Goal: Task Accomplishment & Management: Use online tool/utility

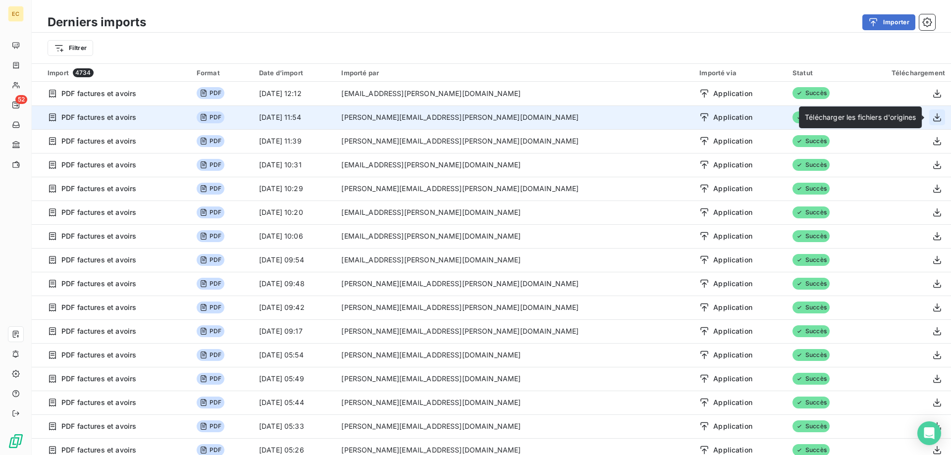
click at [937, 119] on icon "button" at bounding box center [937, 117] width 8 height 8
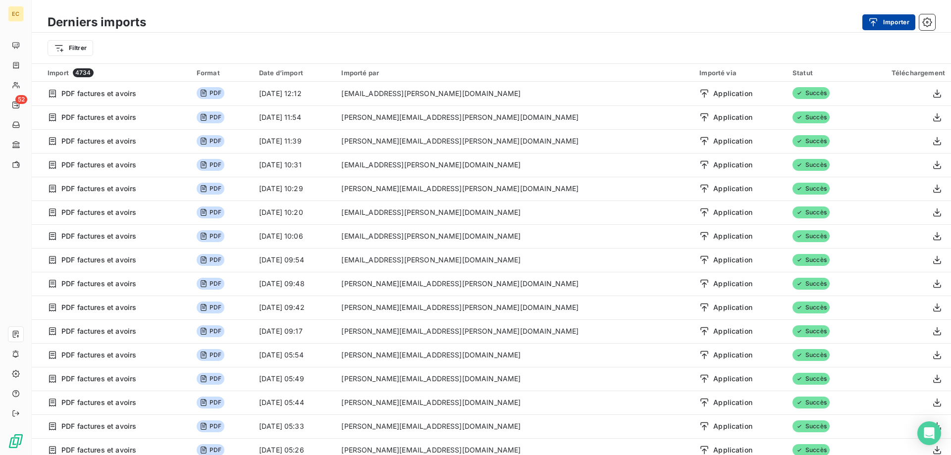
click at [892, 23] on button "Importer" at bounding box center [888, 22] width 53 height 16
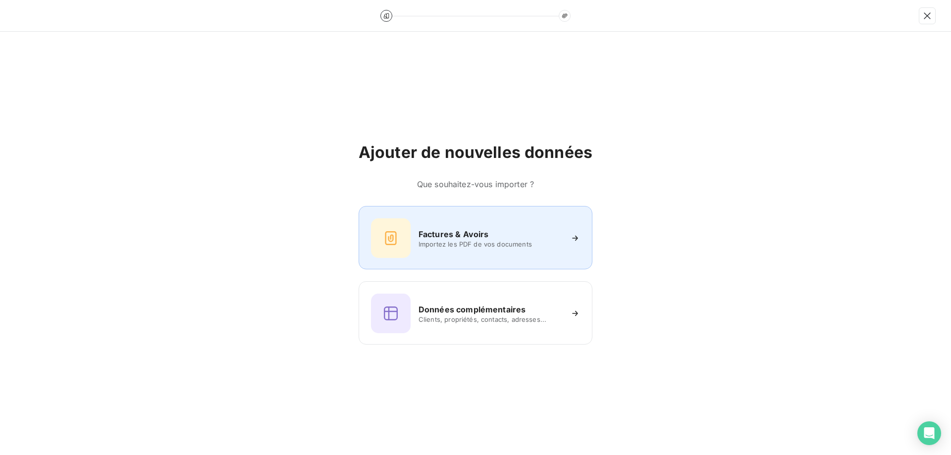
click at [446, 256] on div "Factures & Avoirs Importez les PDF de vos documents" at bounding box center [475, 238] width 209 height 40
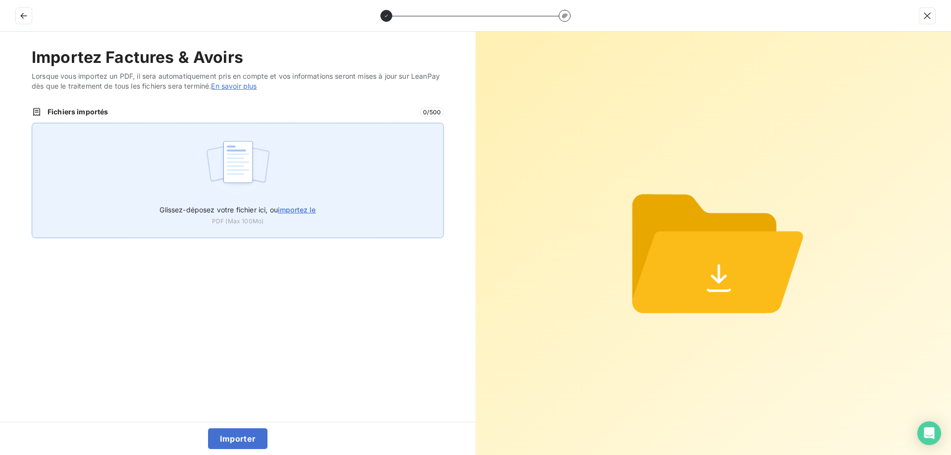
click at [240, 198] on img at bounding box center [238, 166] width 66 height 63
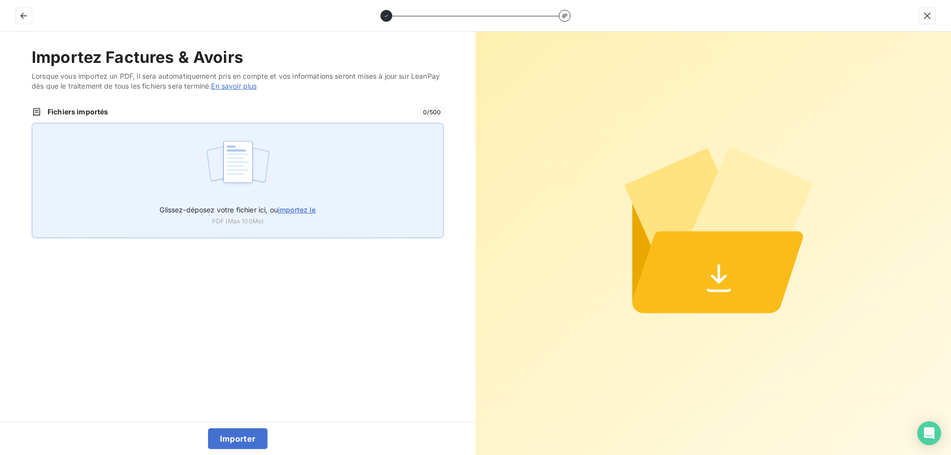
type input "C:\fakepath\AEF-2025-0097.pdf"
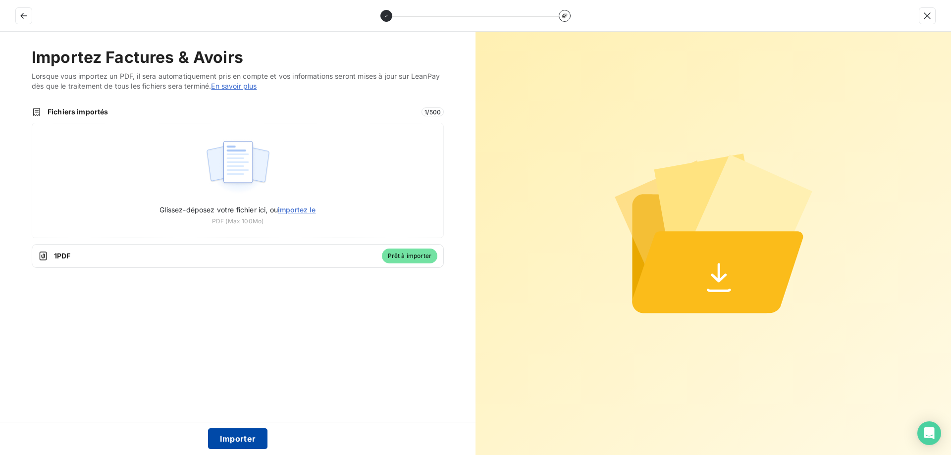
click at [253, 441] on button "Importer" at bounding box center [238, 438] width 60 height 21
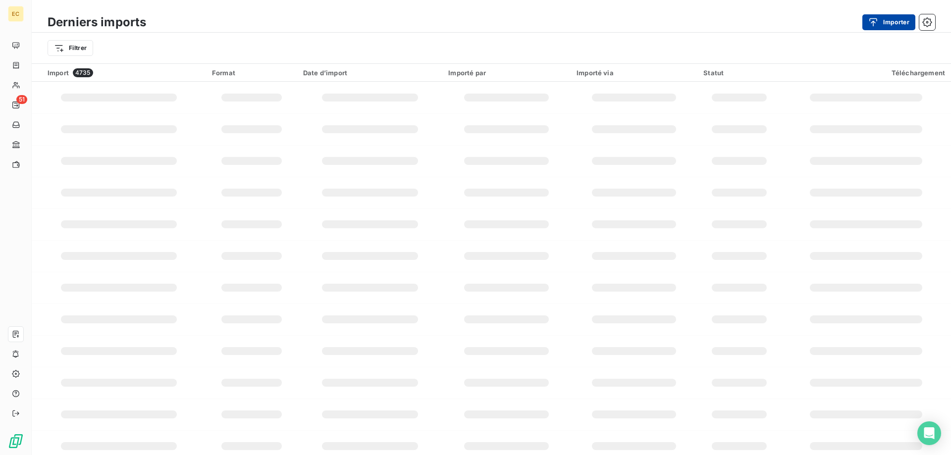
click at [894, 24] on button "Importer" at bounding box center [888, 22] width 53 height 16
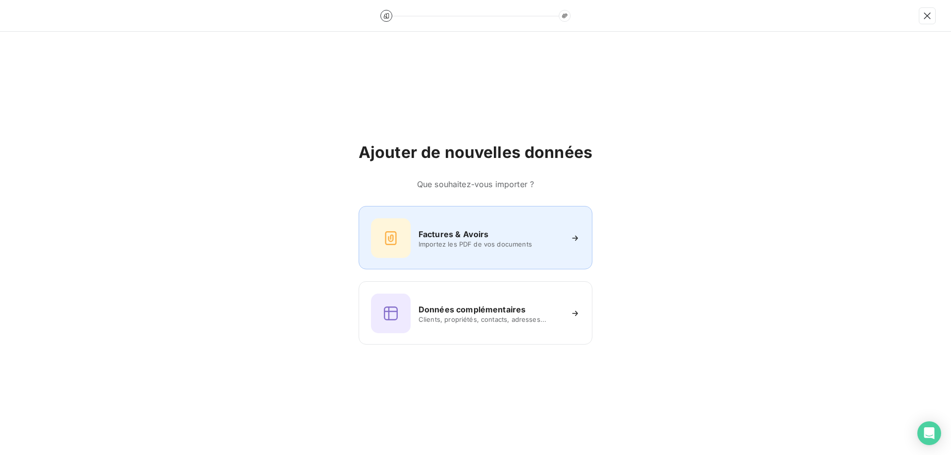
click at [489, 249] on div "Factures & Avoirs Importez les PDF de vos documents" at bounding box center [475, 238] width 209 height 40
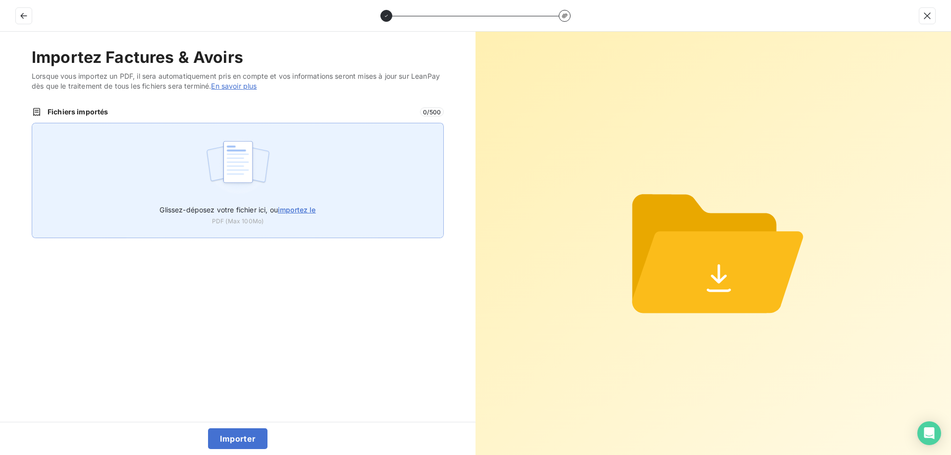
click at [252, 189] on img at bounding box center [238, 166] width 66 height 63
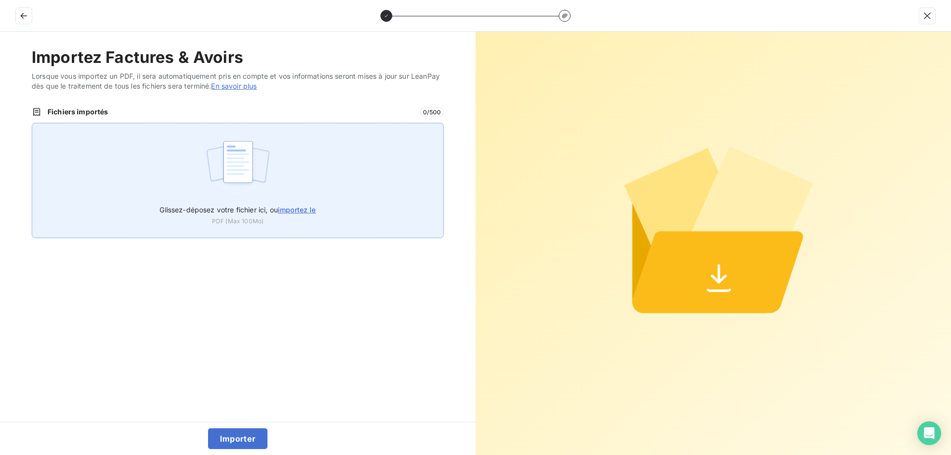
type input "C:\fakepath\AEF-2025-0098.pdf"
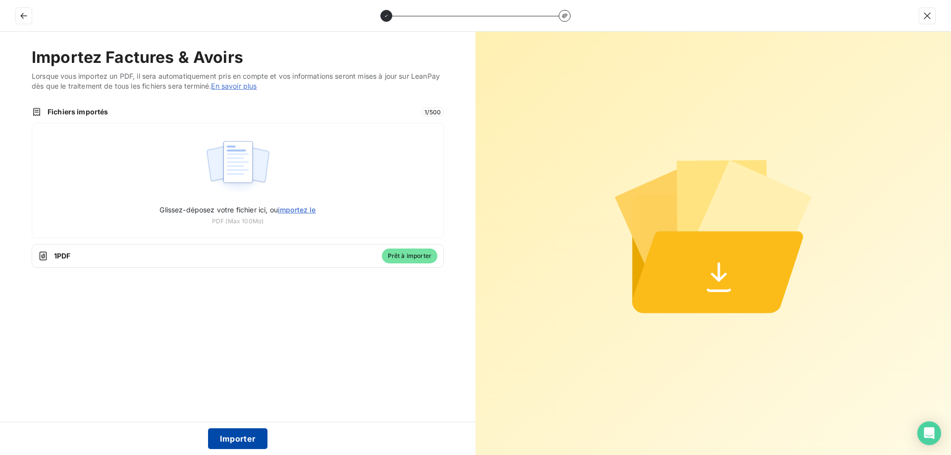
click at [249, 438] on button "Importer" at bounding box center [238, 438] width 60 height 21
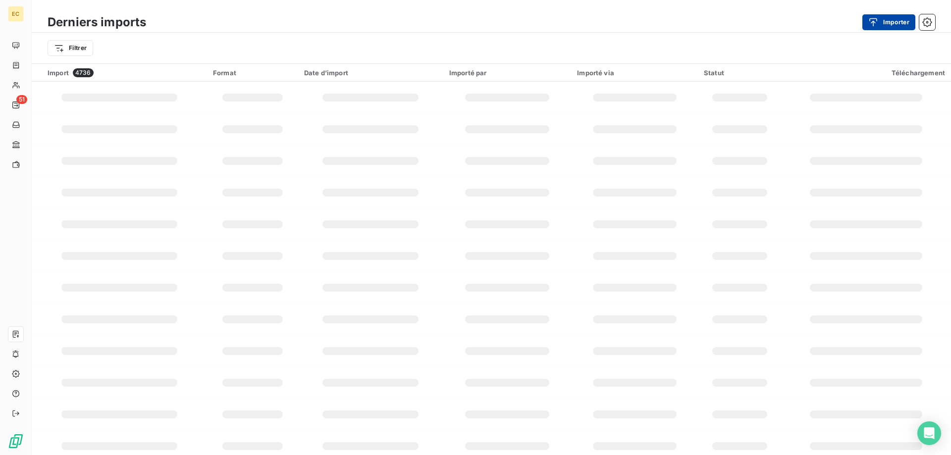
click at [881, 24] on div "button" at bounding box center [875, 22] width 15 height 10
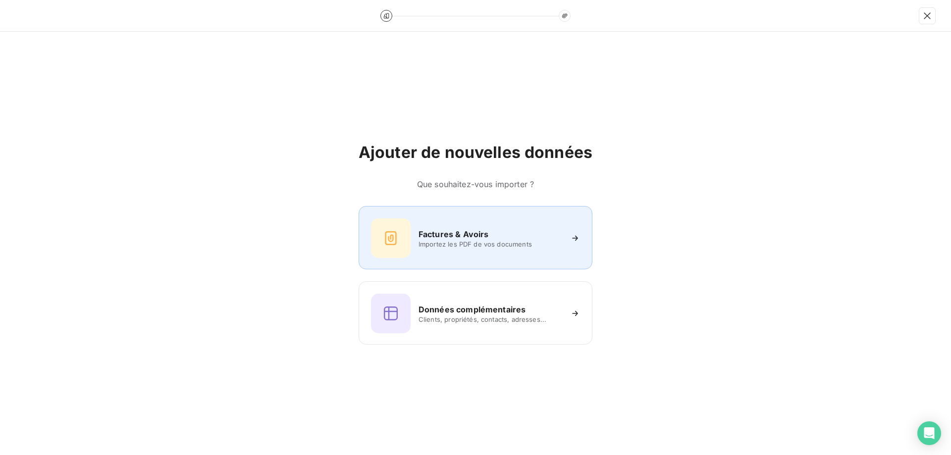
click at [462, 245] on span "Importez les PDF de vos documents" at bounding box center [491, 244] width 144 height 8
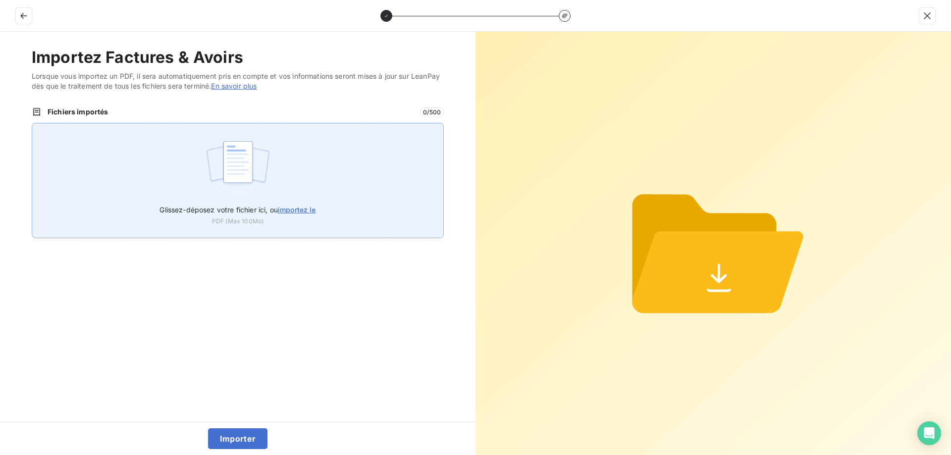
click at [253, 163] on img at bounding box center [238, 166] width 66 height 63
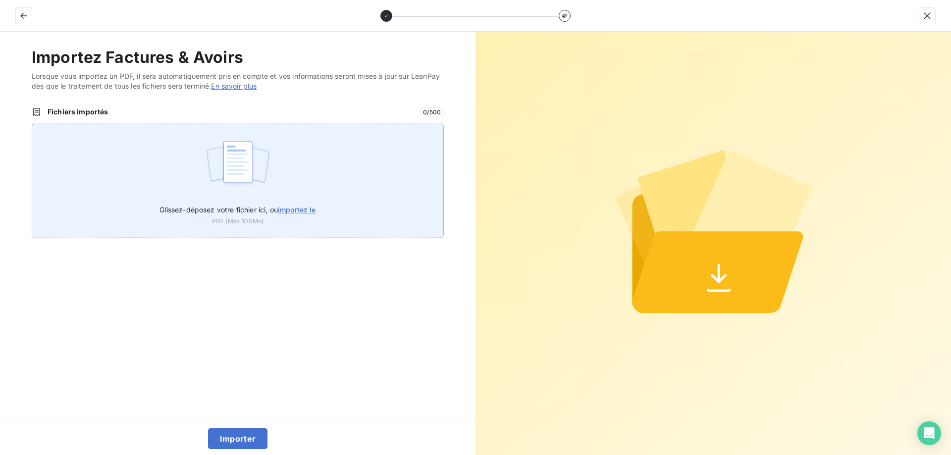
type input "C:\fakepath\AEF-2025-0099.pdf"
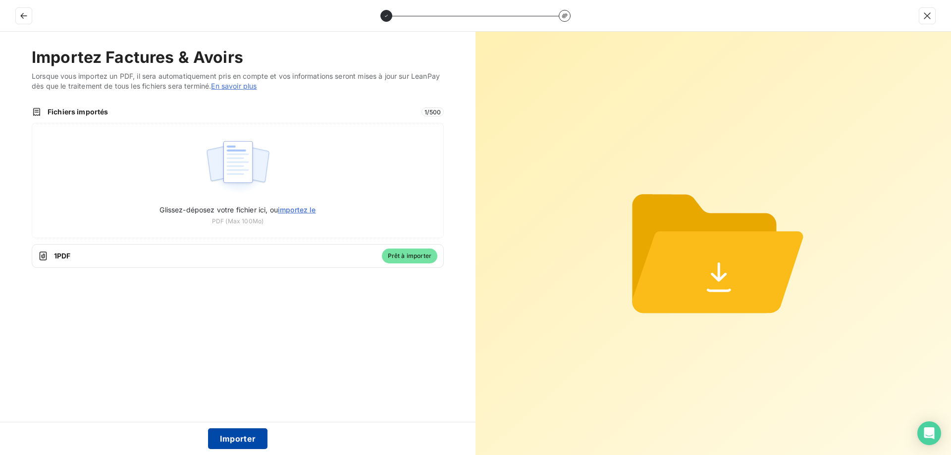
click at [251, 440] on button "Importer" at bounding box center [238, 438] width 60 height 21
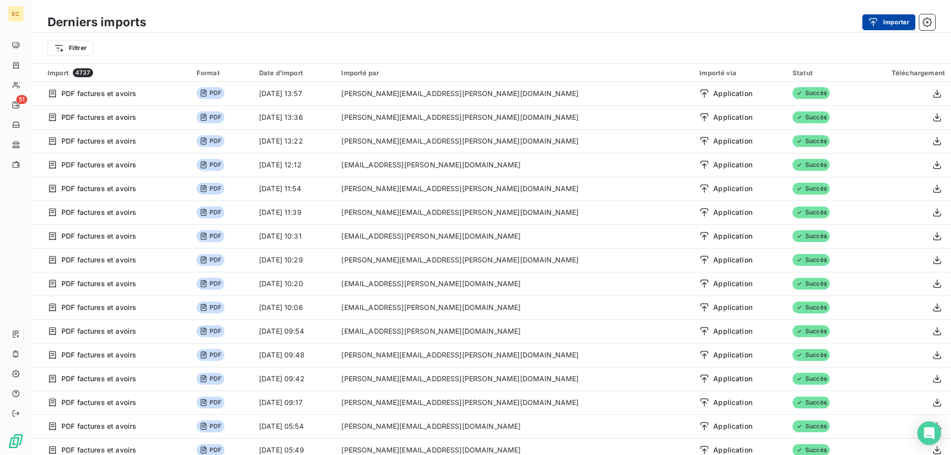
click at [890, 20] on button "Importer" at bounding box center [888, 22] width 53 height 16
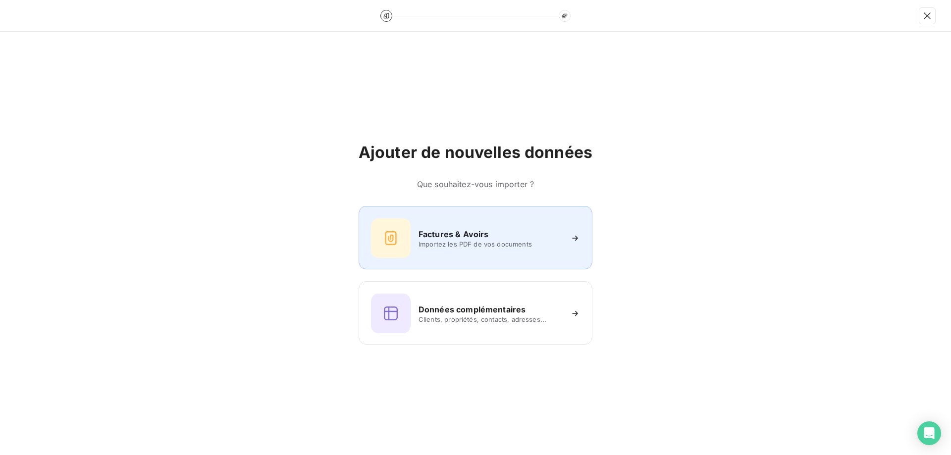
click at [443, 237] on h6 "Factures & Avoirs" at bounding box center [454, 234] width 70 height 12
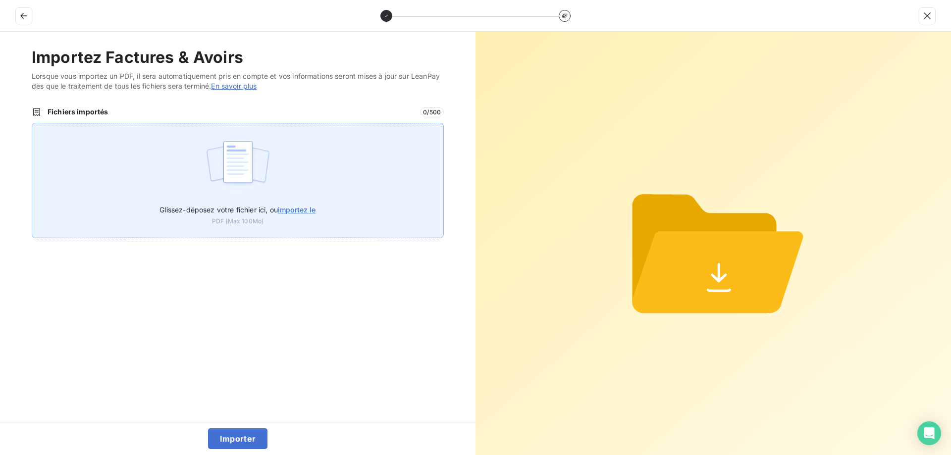
click at [196, 171] on div "Glissez-déposez votre fichier ici, ou importez le PDF (Max 100Mo)" at bounding box center [238, 180] width 412 height 115
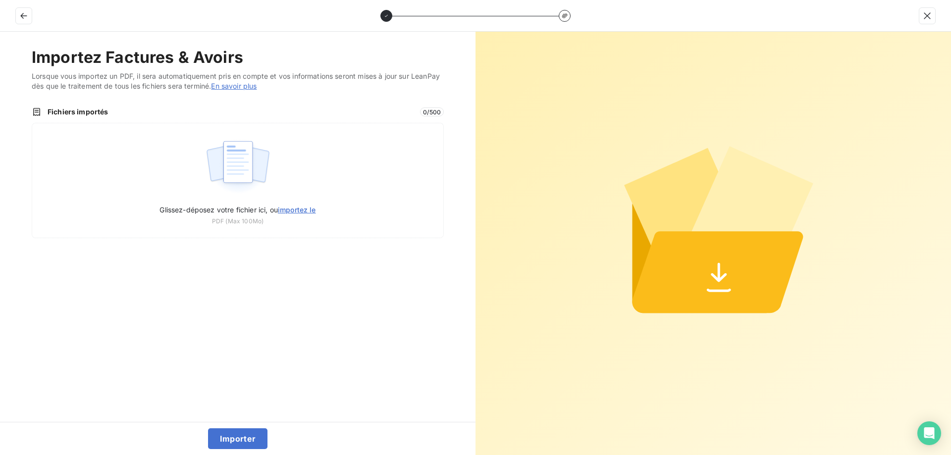
type input "C:\fakepath\AEF-2025-0100.pdf"
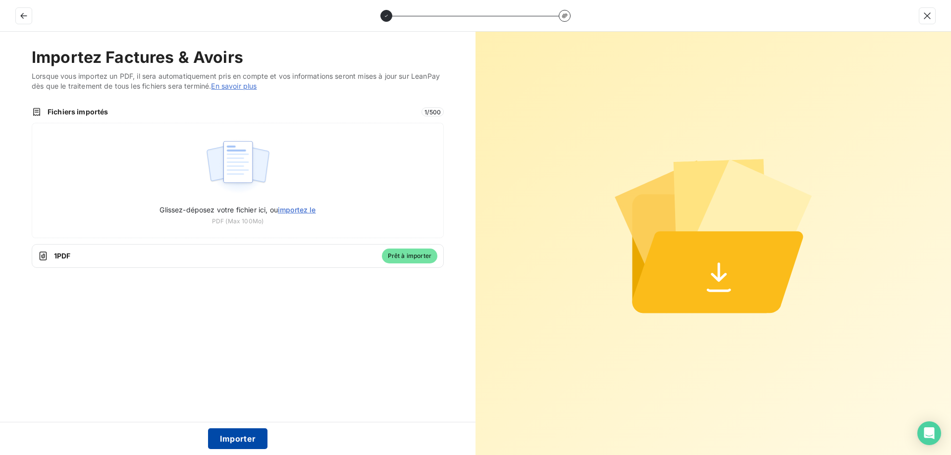
click at [251, 438] on button "Importer" at bounding box center [238, 438] width 60 height 21
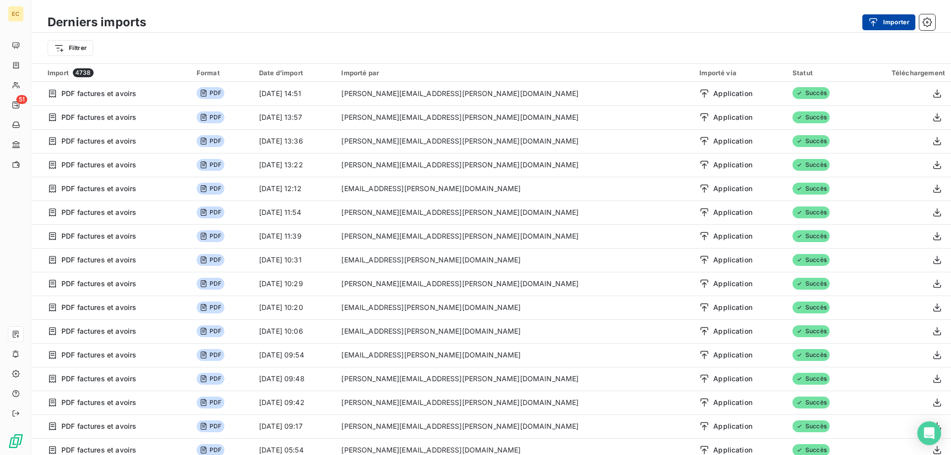
click at [887, 24] on button "Importer" at bounding box center [888, 22] width 53 height 16
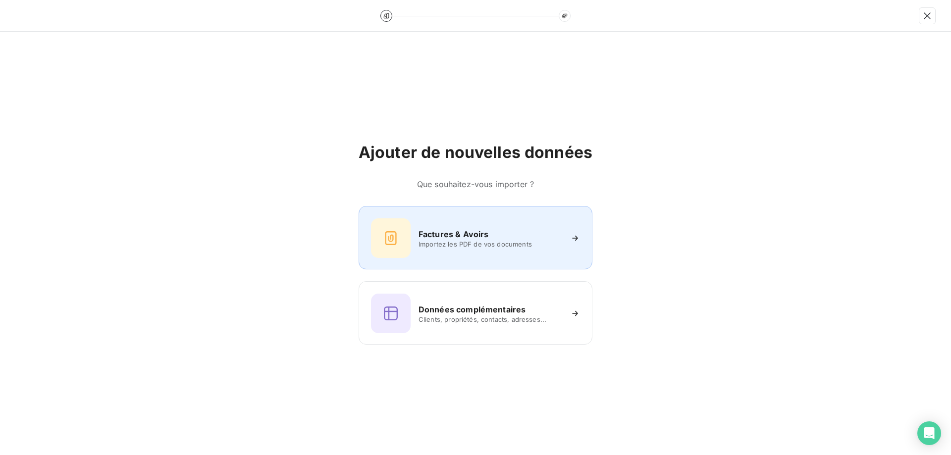
click at [426, 237] on h6 "Factures & Avoirs" at bounding box center [454, 234] width 70 height 12
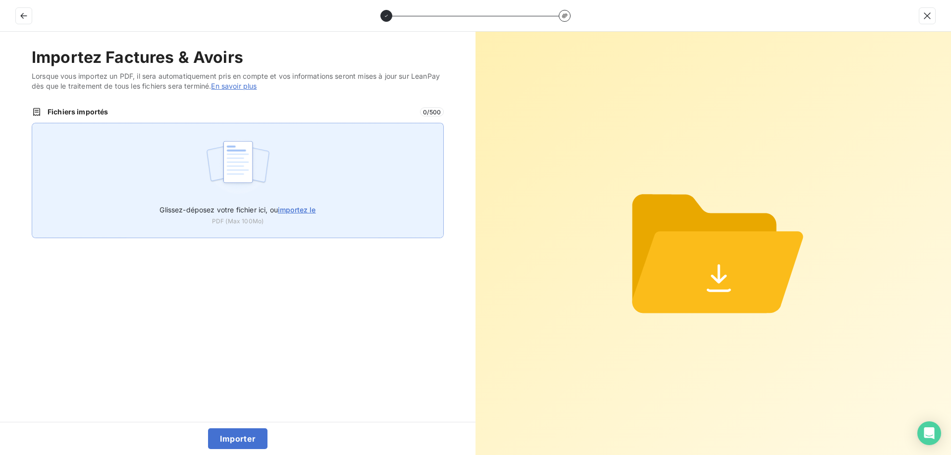
click at [242, 204] on label "Glissez-déposez votre fichier ici, ou importez le" at bounding box center [237, 208] width 156 height 18
click at [32, 123] on input "Glissez-déposez votre fichier ici, ou importez le" at bounding box center [32, 123] width 0 height 0
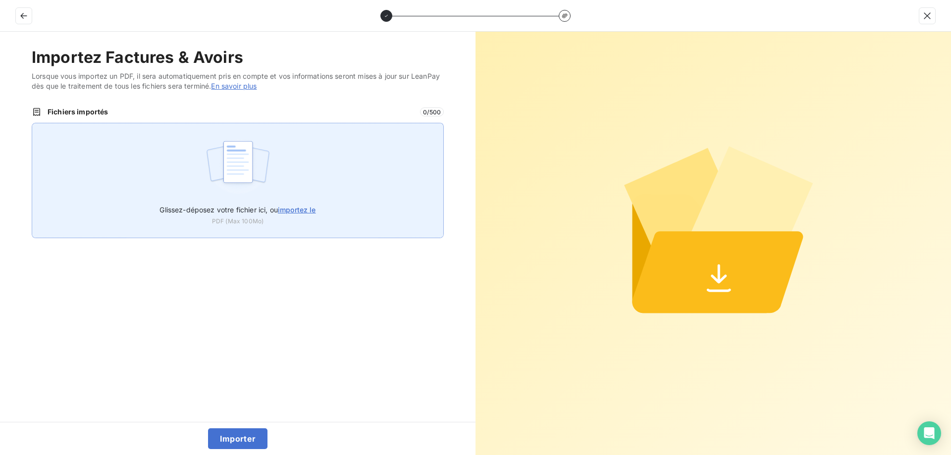
type input "C:\fakepath\FEF-2025-2496.pdf"
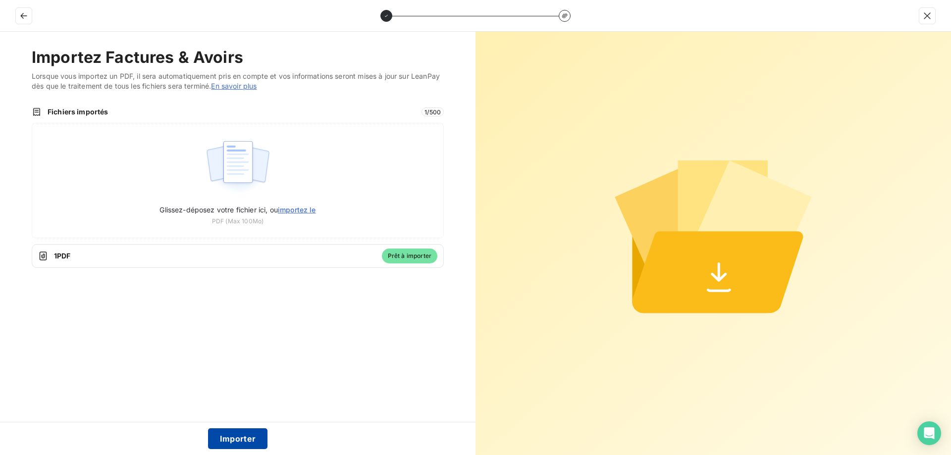
click at [244, 436] on button "Importer" at bounding box center [238, 438] width 60 height 21
